Goal: Task Accomplishment & Management: Use online tool/utility

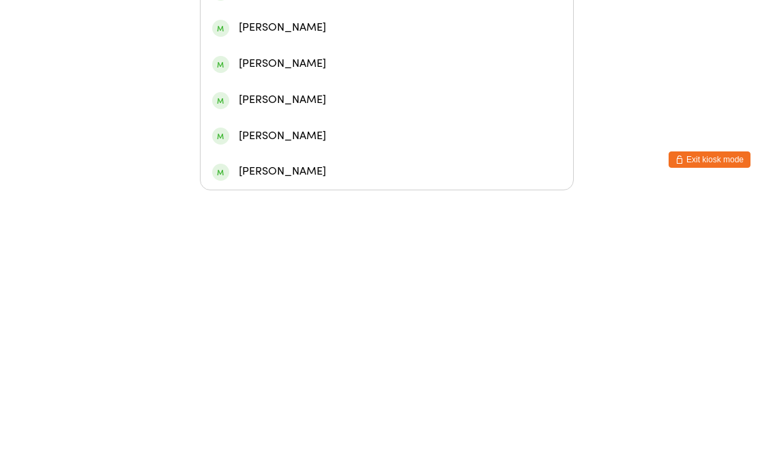
type input "Jordanclaytonnelson"
click at [389, 177] on div "[PERSON_NAME]" at bounding box center [386, 186] width 349 height 18
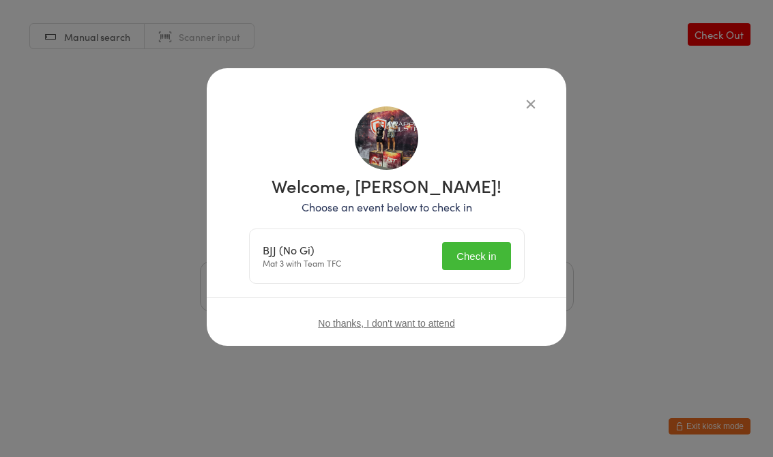
click at [482, 256] on button "Check in" at bounding box center [476, 256] width 68 height 28
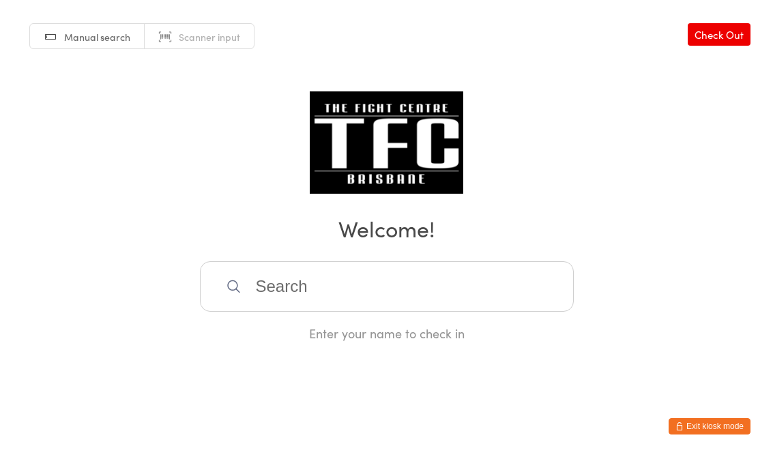
click at [468, 286] on input "search" at bounding box center [387, 286] width 374 height 50
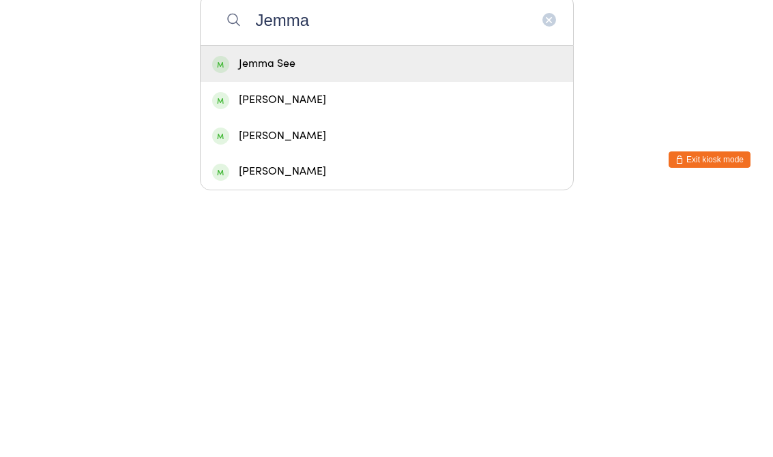
type input "Jemma"
click at [385, 321] on div "Jemma See" at bounding box center [386, 330] width 349 height 18
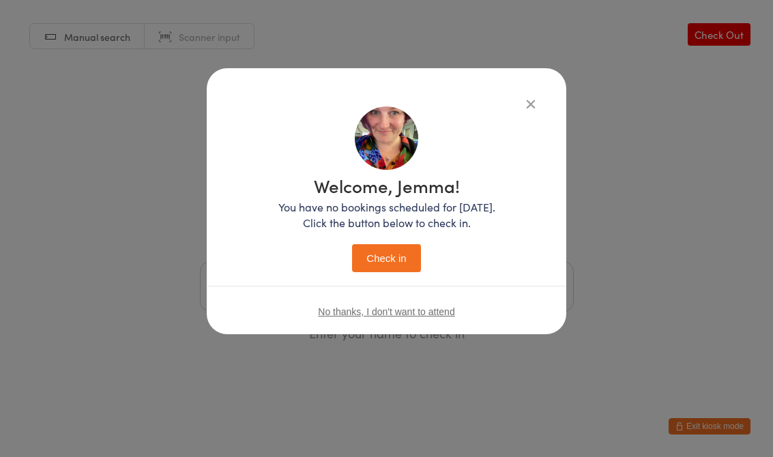
click at [708, 166] on div "Welcome, Jemma! You have no bookings scheduled for [DATE]. Click the button bel…" at bounding box center [386, 228] width 773 height 457
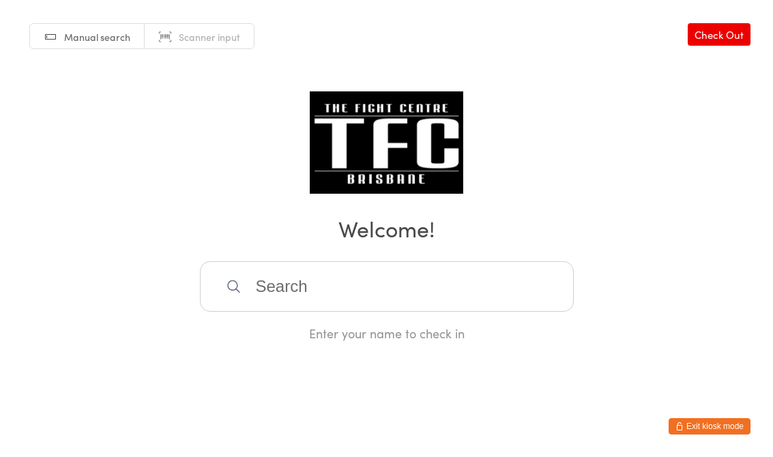
click at [453, 306] on input "search" at bounding box center [387, 286] width 374 height 50
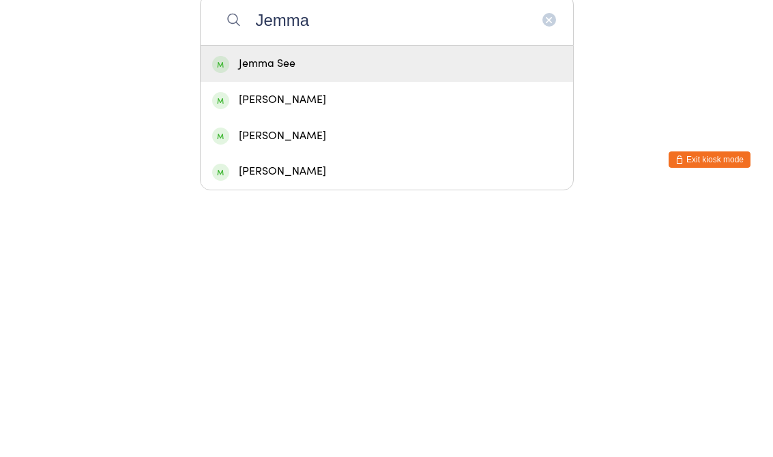
type input "Jemma"
click at [393, 321] on div "Jemma See" at bounding box center [386, 330] width 349 height 18
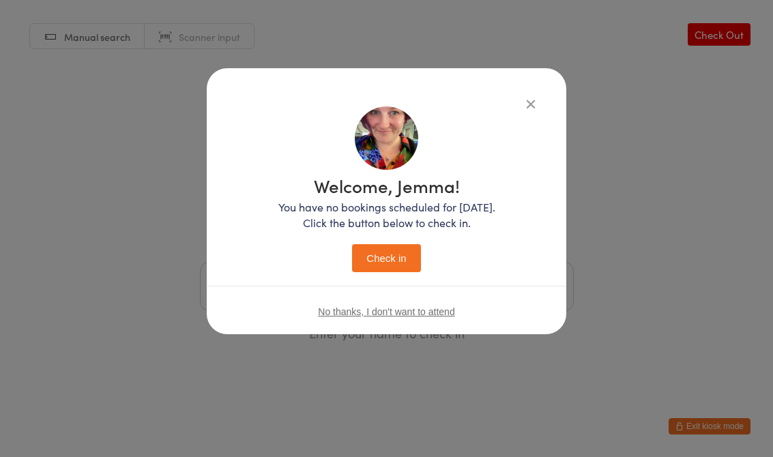
click at [395, 259] on button "Check in" at bounding box center [386, 258] width 68 height 28
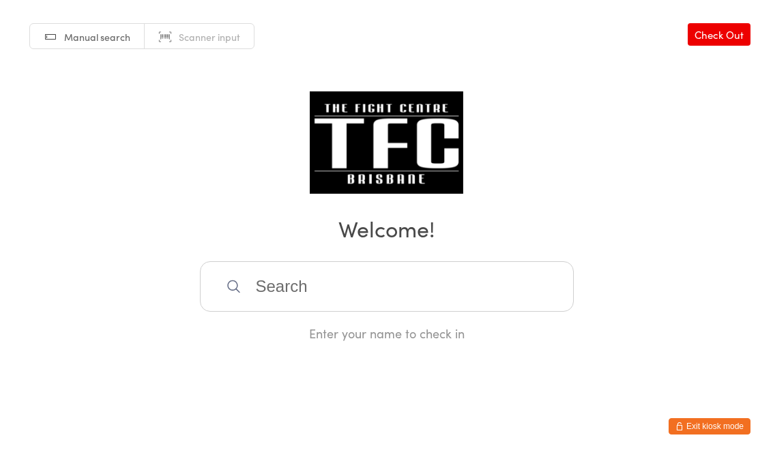
click at [299, 288] on input "search" at bounding box center [387, 286] width 374 height 50
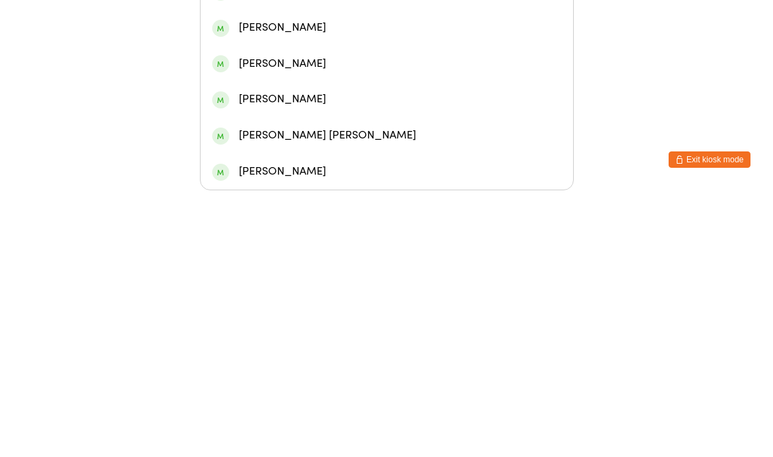
type input "[PERSON_NAME]"
click at [302, 105] on div "[PERSON_NAME]" at bounding box center [386, 114] width 349 height 18
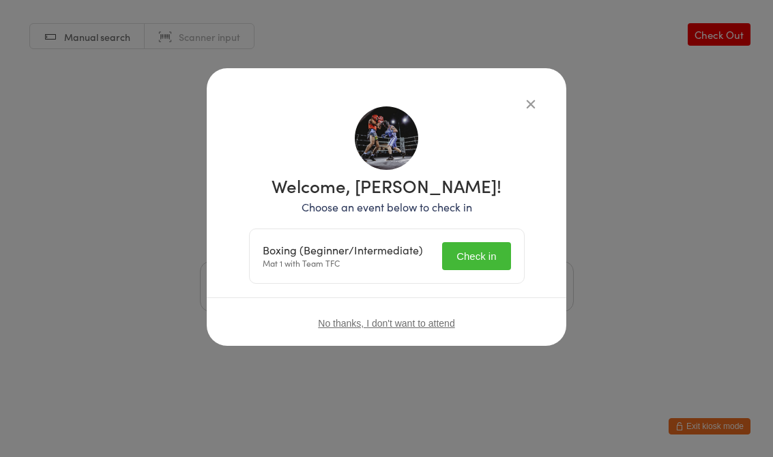
click at [492, 255] on button "Check in" at bounding box center [476, 256] width 68 height 28
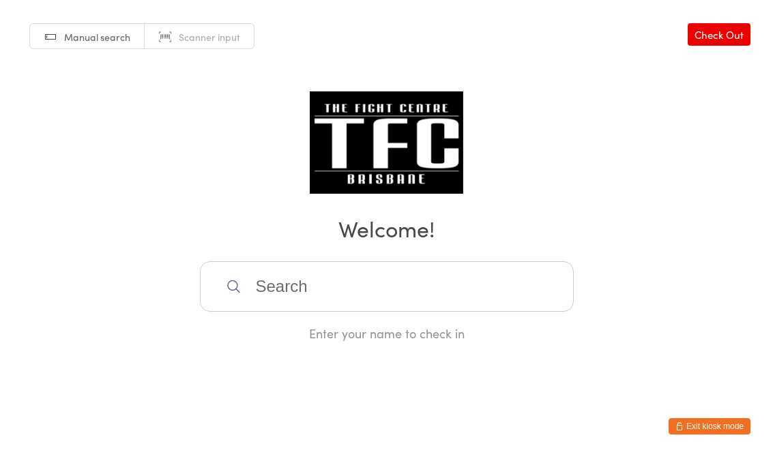
click at [278, 270] on input "search" at bounding box center [387, 286] width 374 height 50
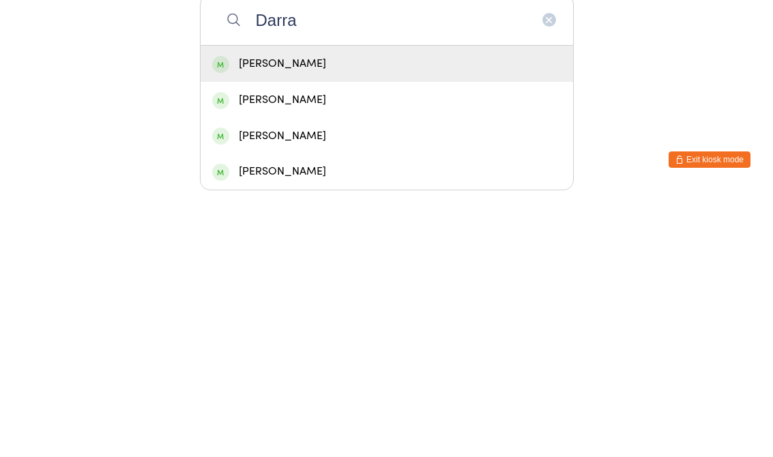
type input "Darra"
click at [369, 321] on div "[PERSON_NAME]" at bounding box center [386, 330] width 349 height 18
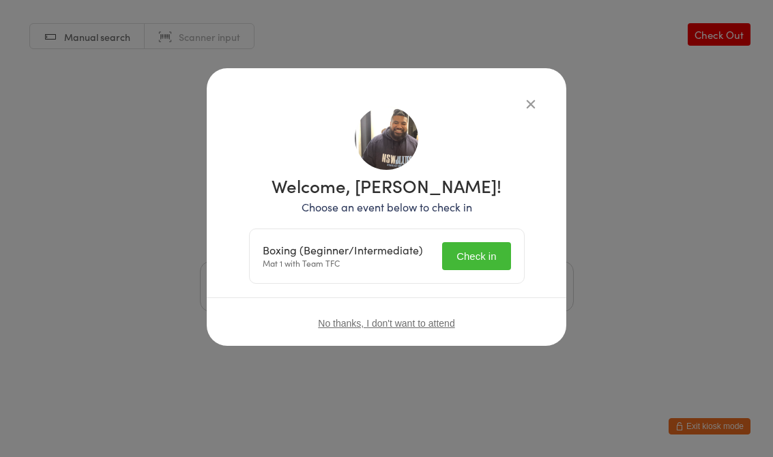
click at [489, 269] on button "Check in" at bounding box center [476, 256] width 68 height 28
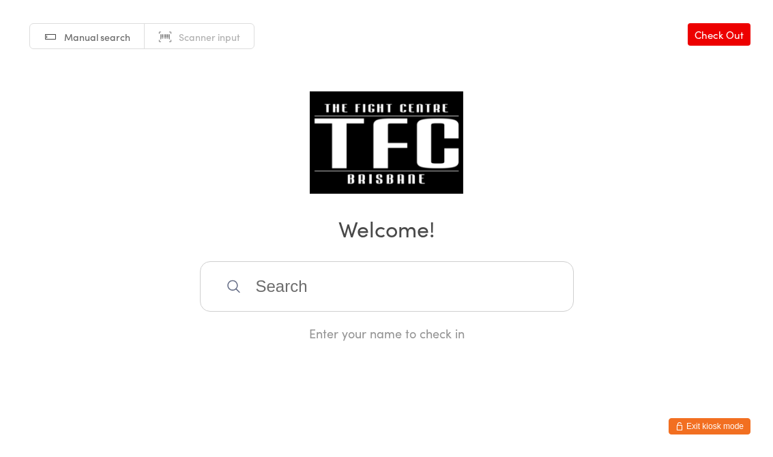
click at [284, 303] on input "search" at bounding box center [387, 286] width 374 height 50
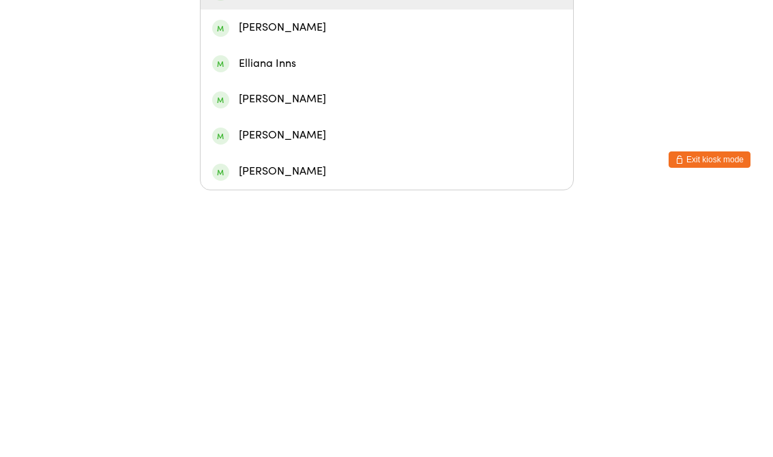
type input "[PERSON_NAME]"
click at [245, 249] on div "[PERSON_NAME]" at bounding box center [386, 258] width 349 height 18
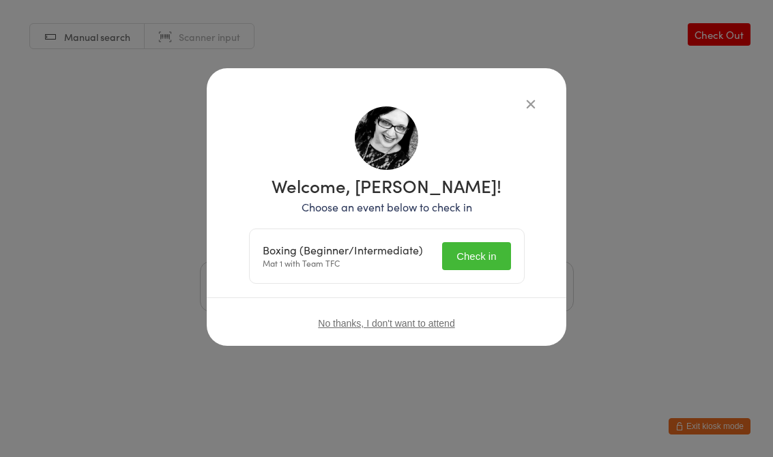
click at [481, 252] on button "Check in" at bounding box center [476, 256] width 68 height 28
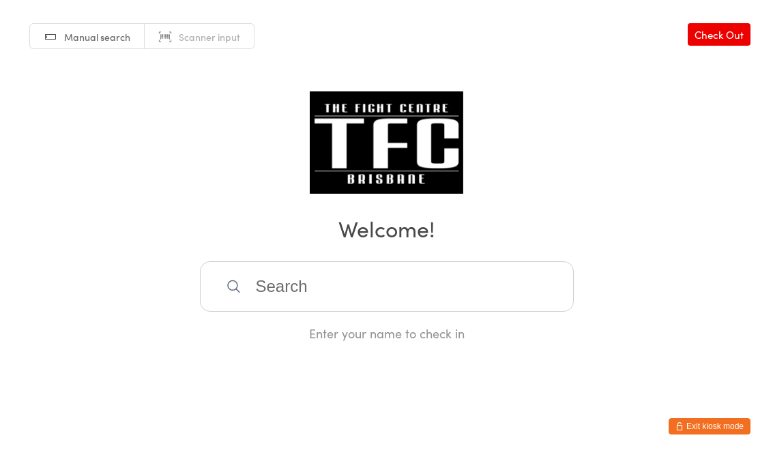
click at [393, 280] on input "search" at bounding box center [387, 286] width 374 height 50
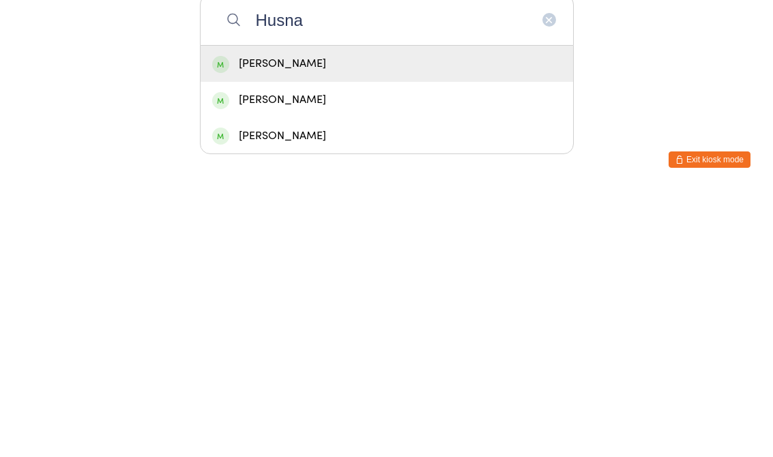
type input "Husna"
click at [440, 321] on div "[PERSON_NAME]" at bounding box center [386, 330] width 349 height 18
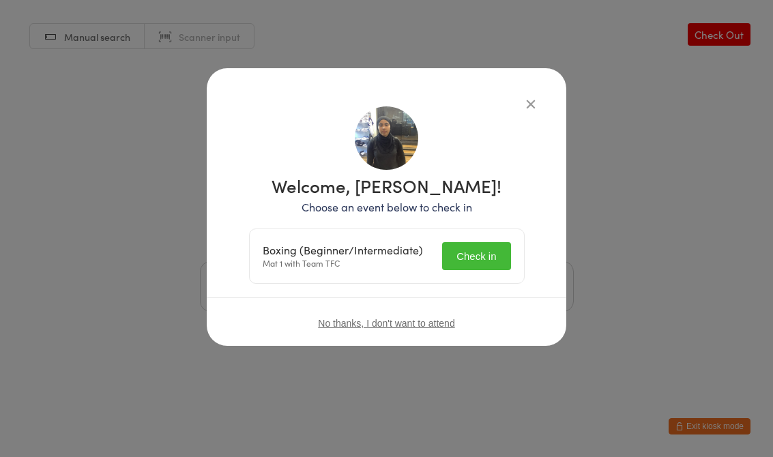
click at [473, 250] on button "Check in" at bounding box center [476, 256] width 68 height 28
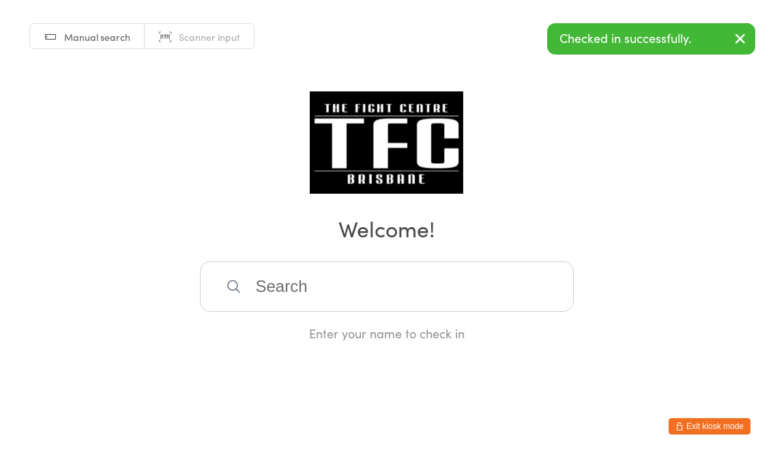
click at [375, 290] on input "search" at bounding box center [387, 286] width 374 height 50
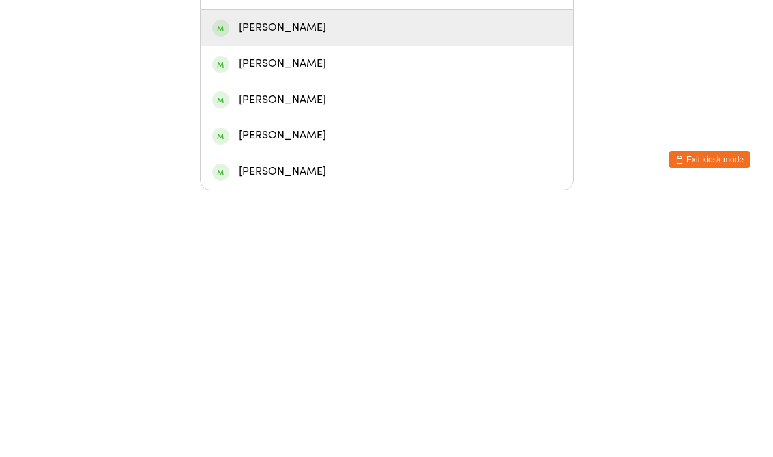
type input "Zayn"
click at [320, 321] on div "[PERSON_NAME]" at bounding box center [386, 330] width 349 height 18
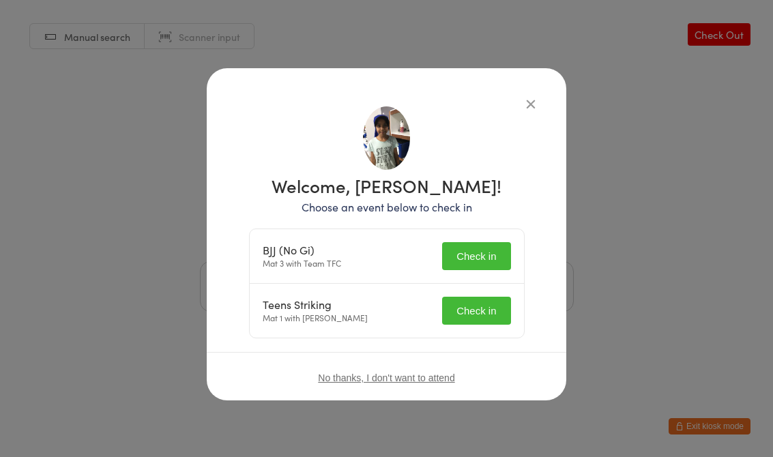
click at [476, 252] on button "Check in" at bounding box center [476, 256] width 68 height 28
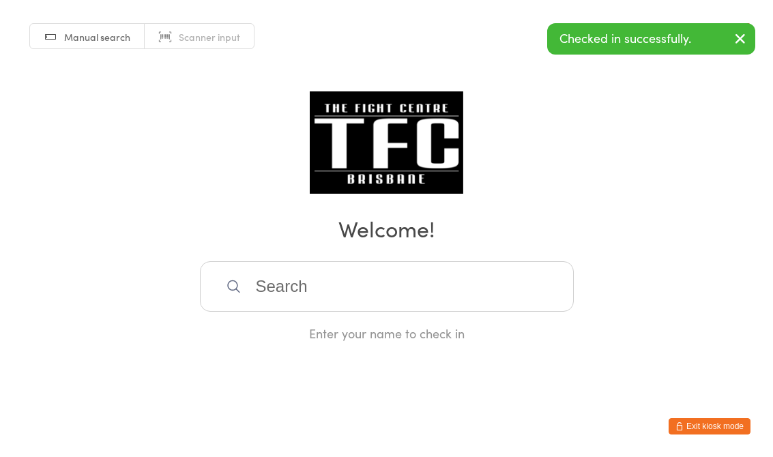
click at [533, 104] on div "Manual search Scanner input Check Out Welcome! Enter your name to check in" at bounding box center [386, 171] width 773 height 342
click at [462, 301] on input "search" at bounding box center [387, 286] width 374 height 50
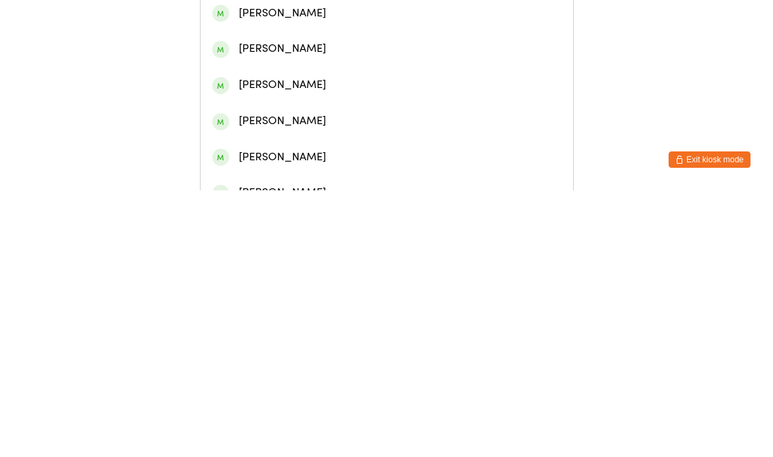
type input "[PERSON_NAME]"
click at [332, 102] on div "[PERSON_NAME]" at bounding box center [386, 100] width 349 height 18
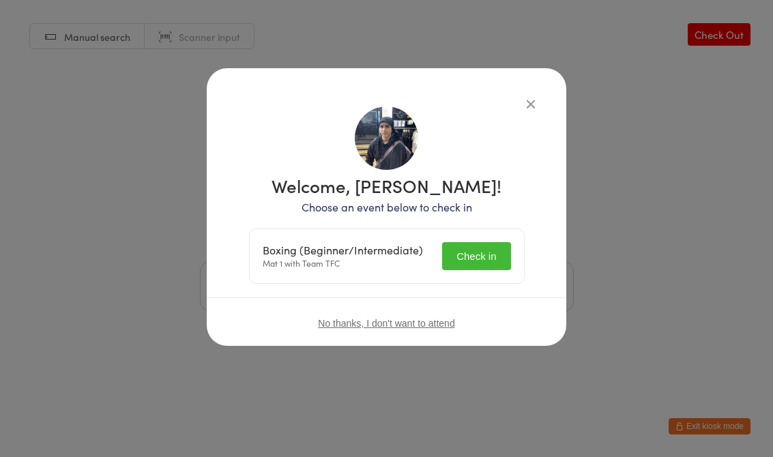
click at [478, 250] on button "Check in" at bounding box center [476, 256] width 68 height 28
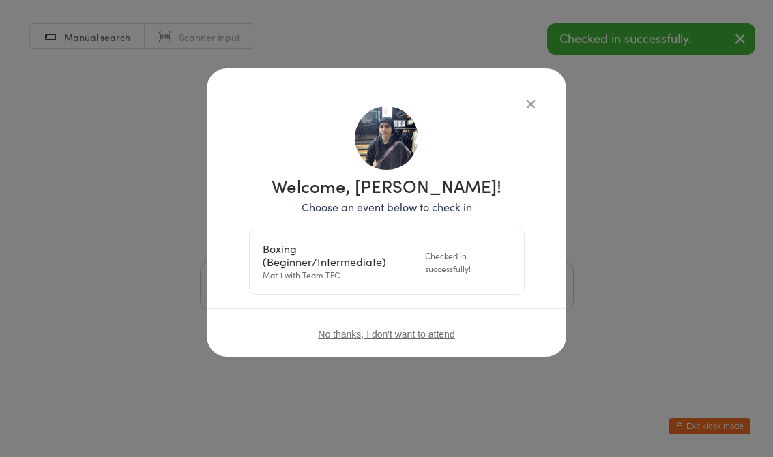
click at [526, 98] on icon "button" at bounding box center [530, 103] width 15 height 15
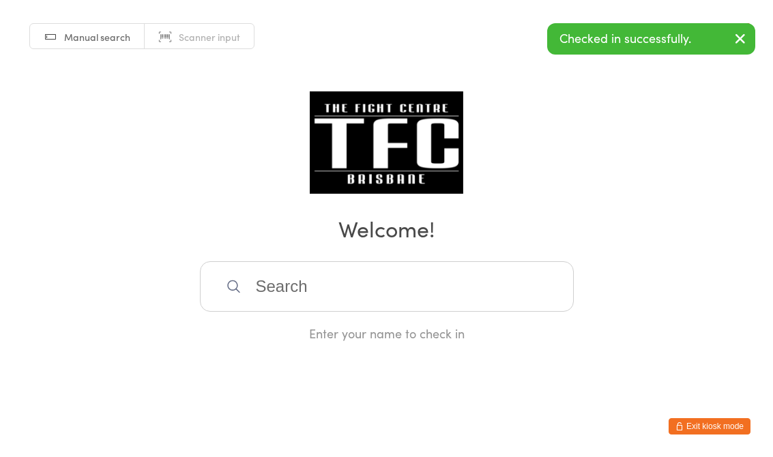
click at [382, 285] on input "search" at bounding box center [387, 286] width 374 height 50
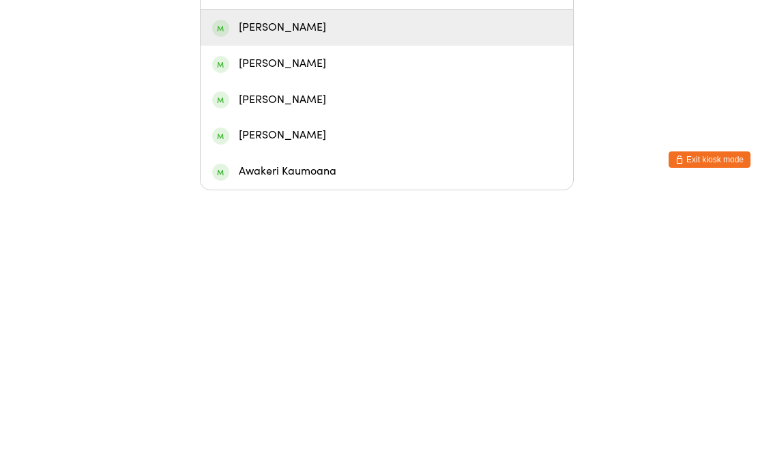
type input "Amana"
click at [383, 285] on div "[PERSON_NAME]" at bounding box center [386, 294] width 349 height 18
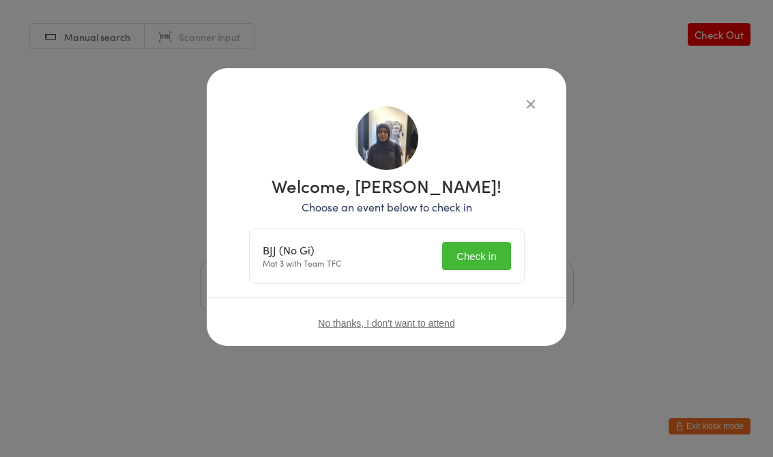
click at [479, 251] on button "Check in" at bounding box center [476, 256] width 68 height 28
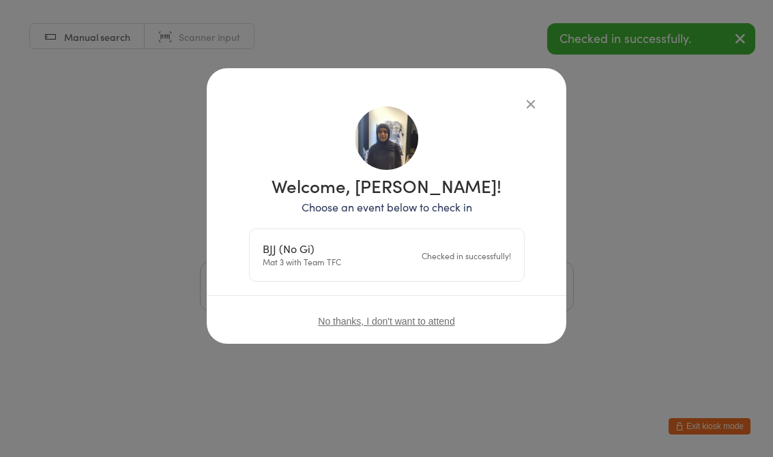
click at [537, 91] on div "Welcome, [PERSON_NAME]! Choose an event below to check in BJJ (No Gi) Mat 3 wit…" at bounding box center [386, 205] width 359 height 275
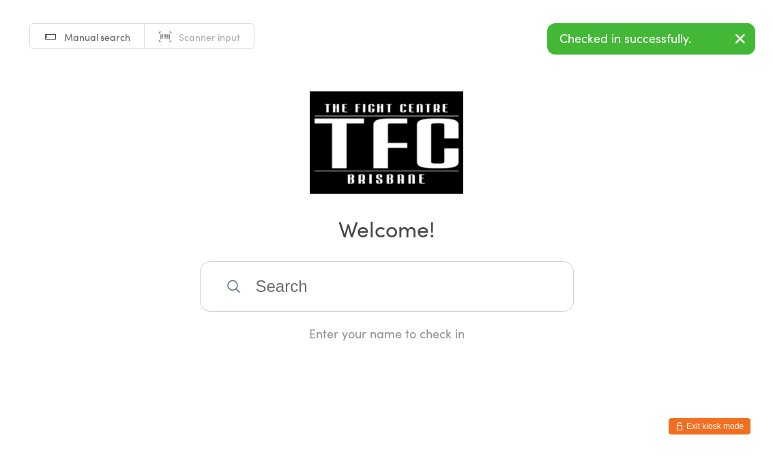
click at [362, 280] on input "search" at bounding box center [387, 286] width 374 height 50
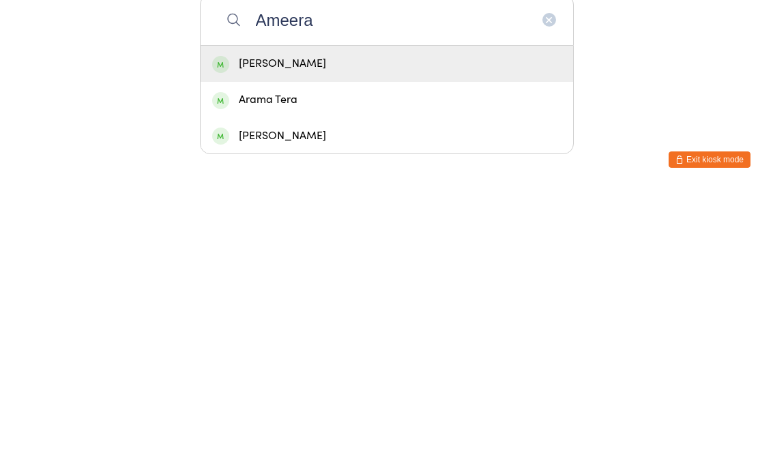
type input "Ameera"
click at [449, 321] on div "[PERSON_NAME]" at bounding box center [386, 330] width 349 height 18
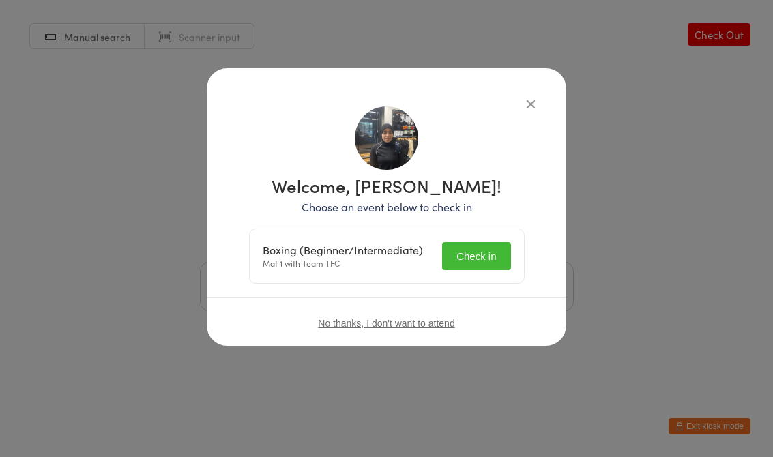
click at [480, 254] on button "Check in" at bounding box center [476, 256] width 68 height 28
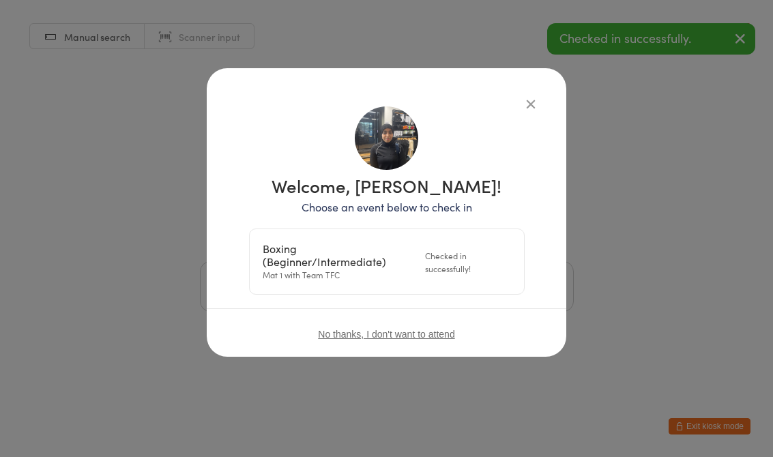
click at [518, 98] on div "Welcome, [PERSON_NAME]! Choose an event below to check in Boxing (Beginner/Inte…" at bounding box center [386, 232] width 305 height 275
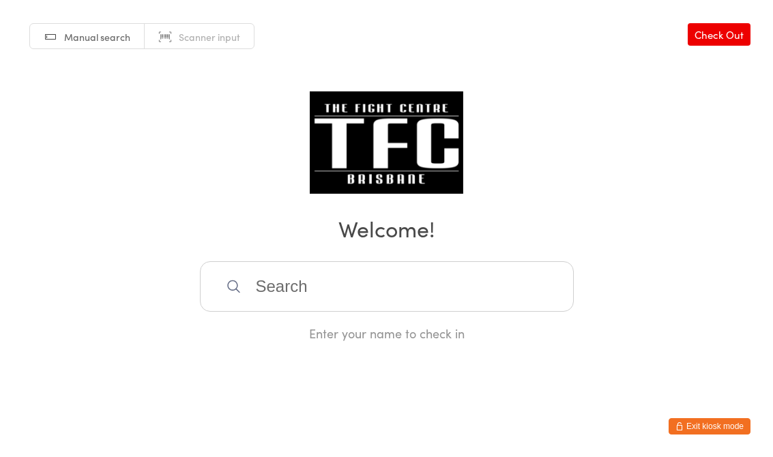
click at [317, 283] on input "search" at bounding box center [387, 286] width 374 height 50
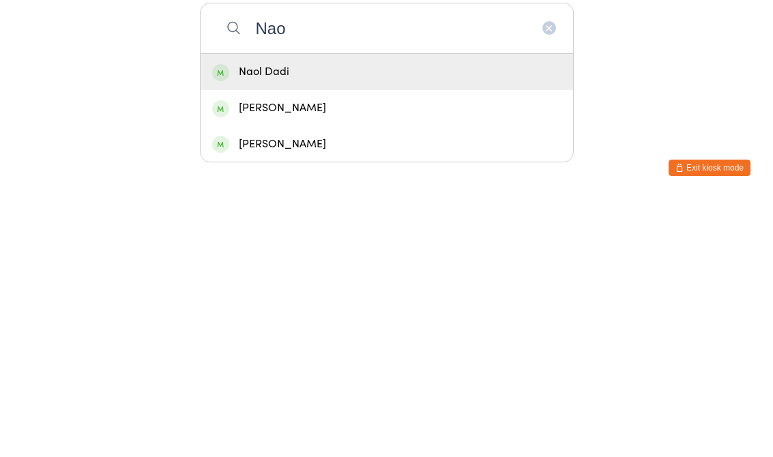
type input "Nao"
click at [314, 321] on div "Naol Dadi" at bounding box center [386, 330] width 349 height 18
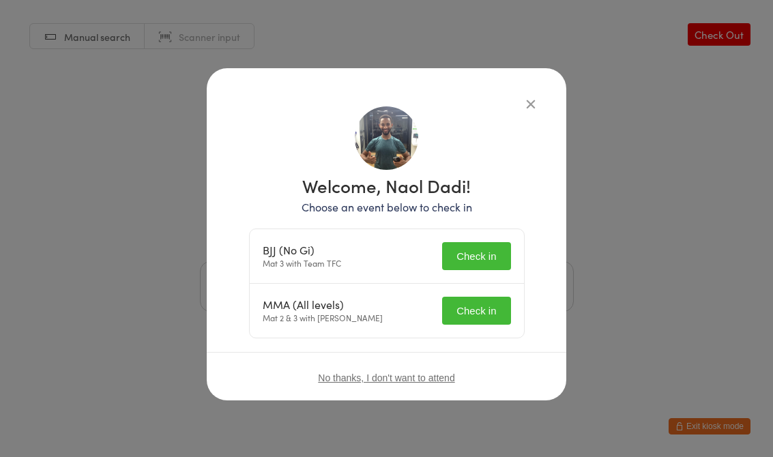
click at [474, 258] on button "Check in" at bounding box center [476, 256] width 68 height 28
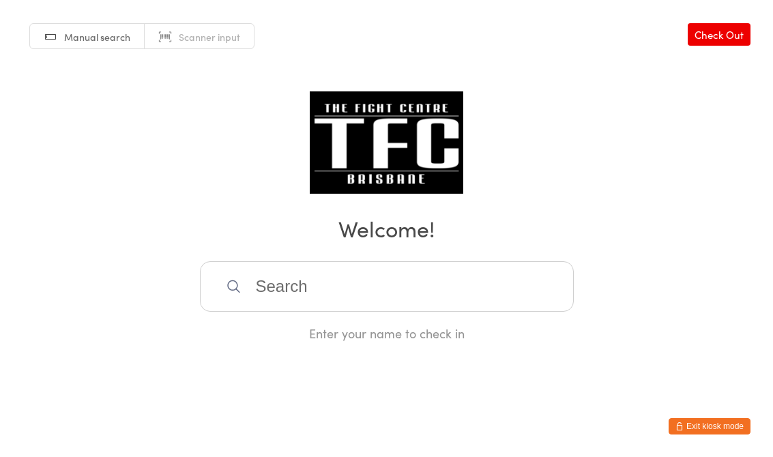
click at [317, 288] on input "search" at bounding box center [387, 286] width 374 height 50
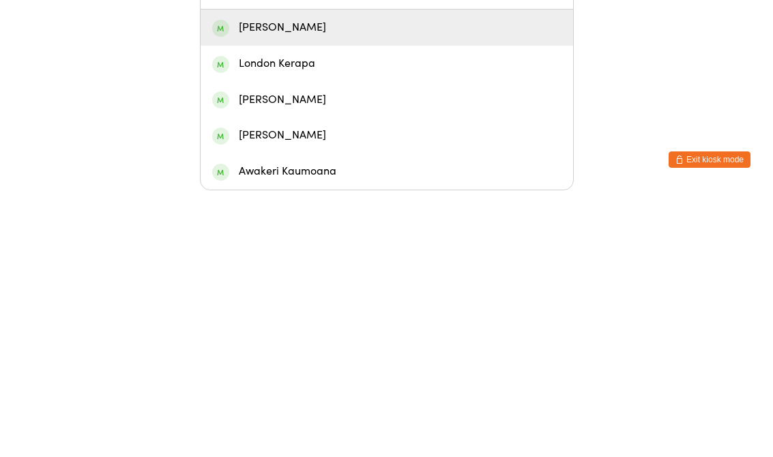
type input "Kerim"
click at [352, 285] on div "[PERSON_NAME]" at bounding box center [386, 294] width 349 height 18
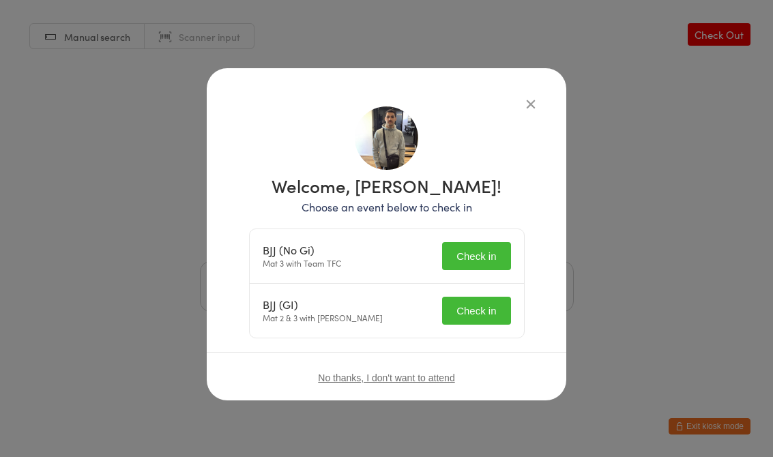
click at [479, 253] on button "Check in" at bounding box center [476, 256] width 68 height 28
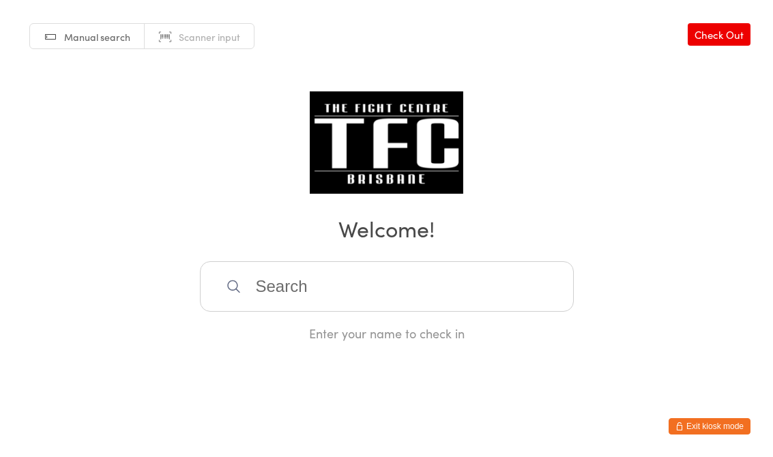
click at [380, 284] on input "search" at bounding box center [387, 286] width 374 height 50
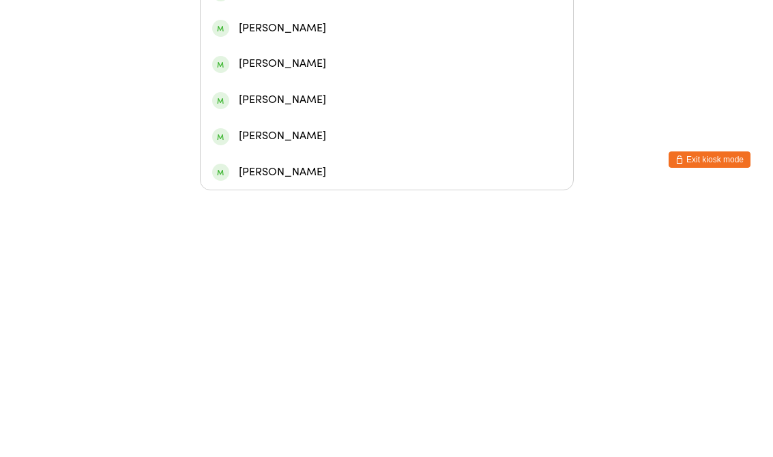
type input "[PERSON_NAME]"
click at [349, 70] on div "[PERSON_NAME]" at bounding box center [386, 79] width 349 height 18
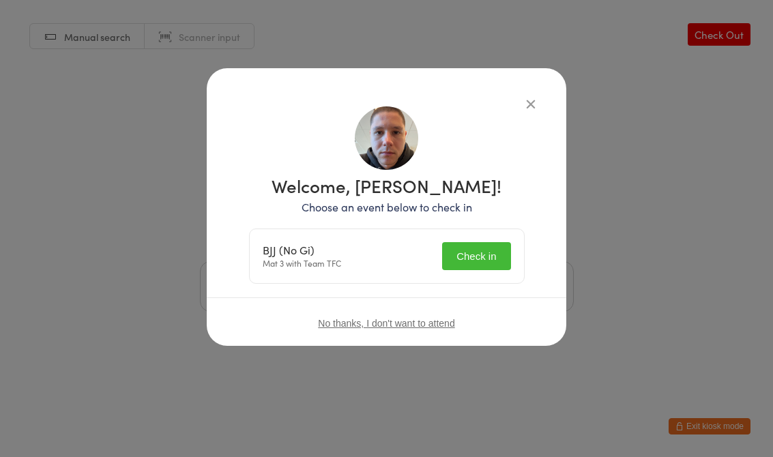
click at [494, 237] on div "BJJ (No Gi) Mat 3 with Team TFC Check in" at bounding box center [387, 256] width 274 height 54
click at [480, 242] on button "Check in" at bounding box center [476, 256] width 68 height 28
